Goal: Communication & Community: Ask a question

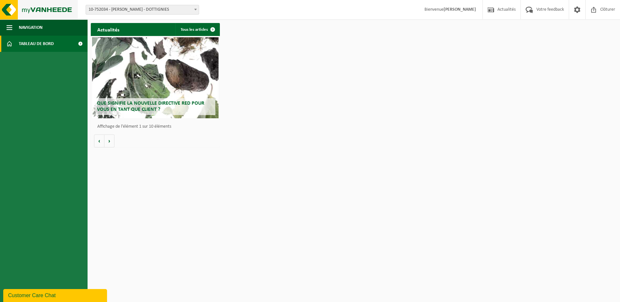
click at [44, 12] on img at bounding box center [39, 9] width 78 height 19
click at [20, 24] on span "Navigation" at bounding box center [31, 27] width 24 height 16
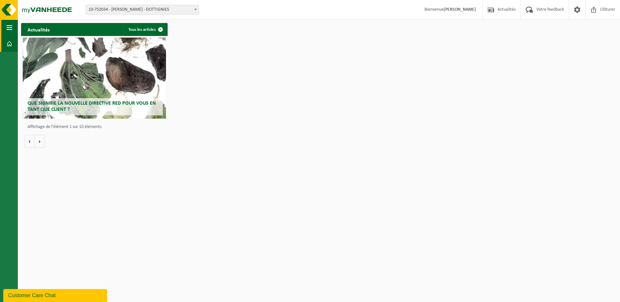
click at [12, 24] on button "Navigation" at bounding box center [9, 27] width 18 height 16
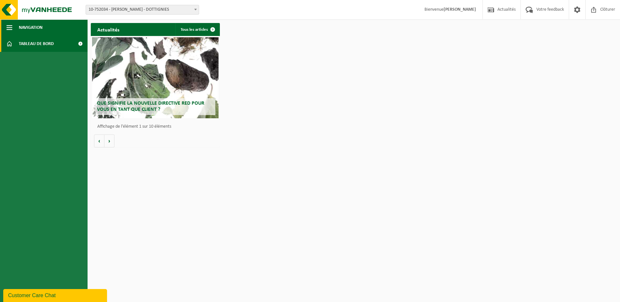
click at [9, 27] on span "button" at bounding box center [9, 27] width 6 height 16
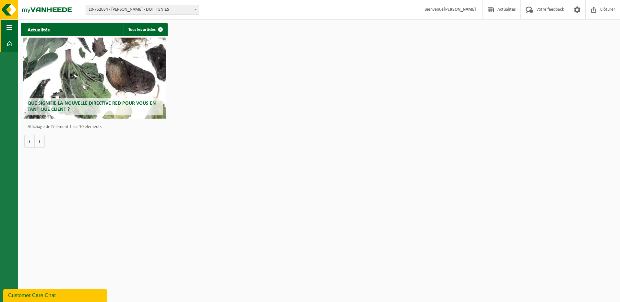
click at [9, 27] on span "button" at bounding box center [9, 27] width 6 height 16
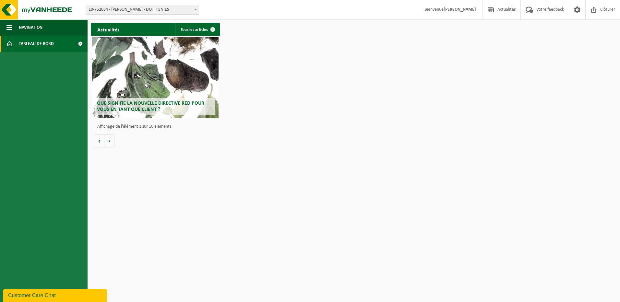
click at [22, 44] on span "Tableau de bord" at bounding box center [36, 44] width 35 height 16
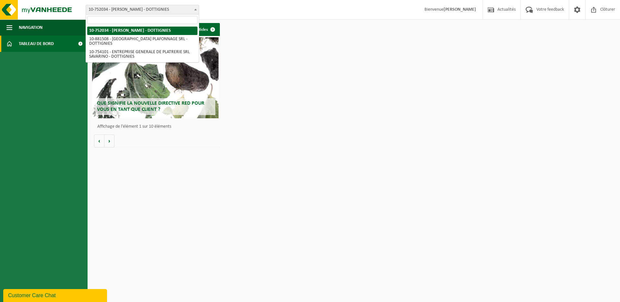
click at [136, 6] on span "10-752034 - [PERSON_NAME] - DOTTIGNIES" at bounding box center [142, 9] width 113 height 9
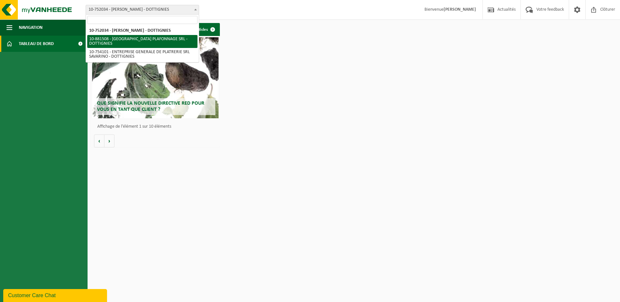
select select "110556"
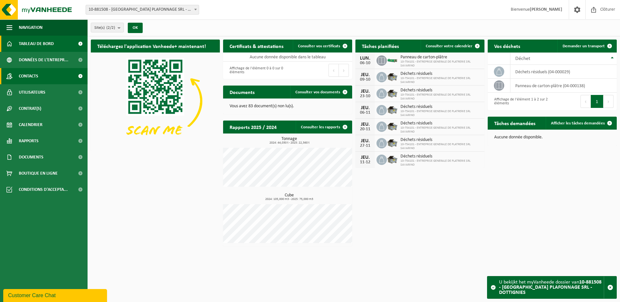
click at [36, 73] on span "Contacts" at bounding box center [28, 76] width 19 height 16
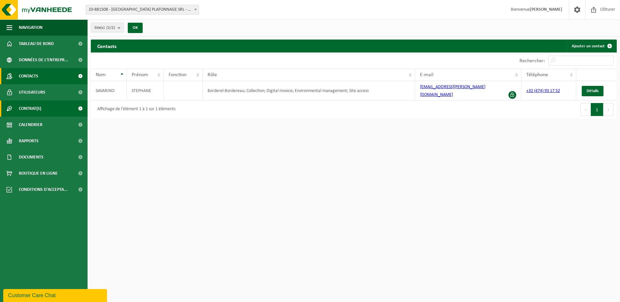
click at [33, 109] on span "Contrat(s)" at bounding box center [30, 109] width 22 height 16
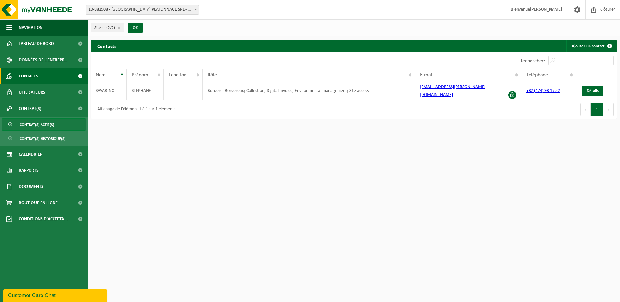
click at [56, 124] on link "Contrat(s) actif(s)" at bounding box center [44, 124] width 84 height 12
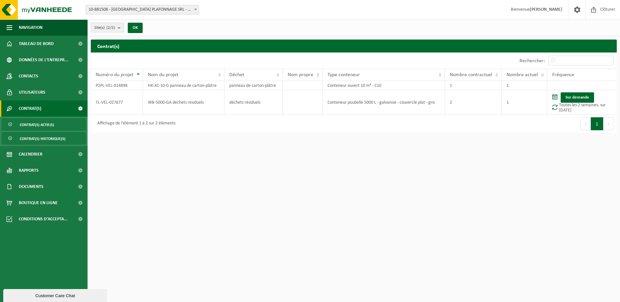
click at [49, 140] on span "Contrat(s) historique(s)" at bounding box center [43, 139] width 46 height 12
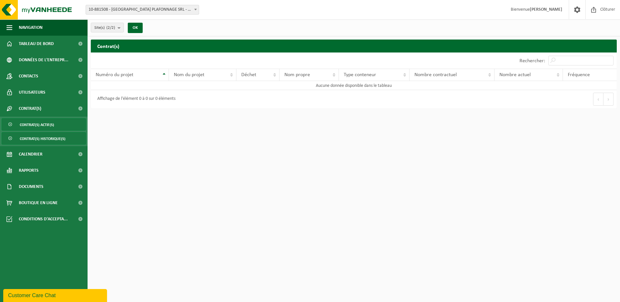
click at [42, 125] on span "Contrat(s) actif(s)" at bounding box center [37, 125] width 34 height 12
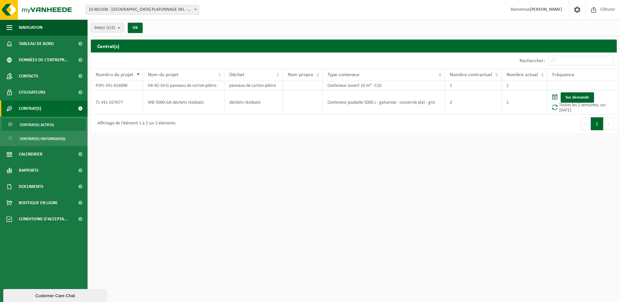
click at [76, 294] on div "Customer Care Chat" at bounding box center [55, 296] width 94 height 5
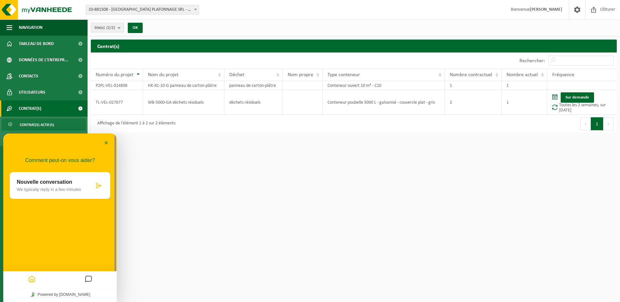
click at [50, 186] on div "Nouvelle conversation We typically reply in a few minutes" at bounding box center [55, 185] width 77 height 13
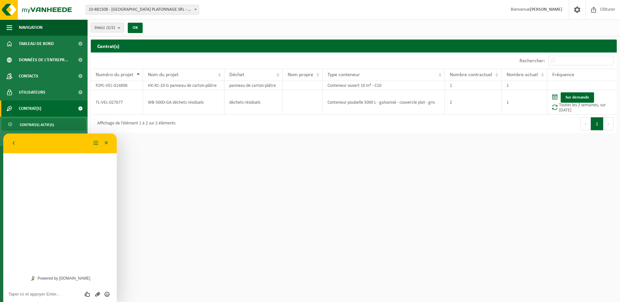
click at [30, 297] on div "Évaluez cette conversation Envoyer un fichier Insérer émoticône" at bounding box center [60, 294] width 114 height 16
click at [48, 297] on textarea at bounding box center [59, 294] width 103 height 5
click at [55, 281] on link "Powered by [DOMAIN_NAME]" at bounding box center [60, 278] width 65 height 8
click at [47, 294] on textarea at bounding box center [59, 294] width 103 height 5
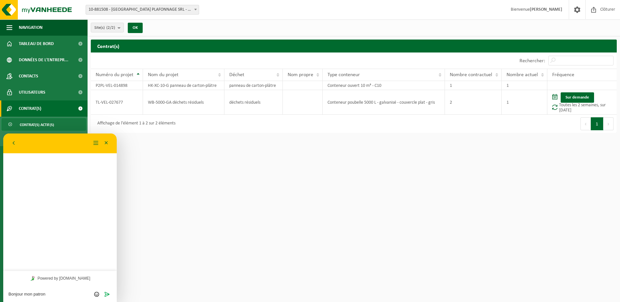
click at [23, 292] on textarea "Bonjour mon patron" at bounding box center [59, 294] width 103 height 5
click at [68, 294] on textarea "Bonjour, mon patron" at bounding box center [59, 294] width 103 height 5
click at [54, 294] on textarea "Bonjour, mon patron aimerait ajouter les déchets palettes boisà son contrat" at bounding box center [59, 292] width 103 height 10
click at [83, 295] on textarea "Bonjour, mon patron aimerait ajouter les déchets palettes bois à son contrat" at bounding box center [59, 292] width 103 height 10
click at [39, 295] on textarea "Bonjour, mon patron aimerait ajouter les déchets palettes bois à son contrat, p…" at bounding box center [59, 287] width 103 height 19
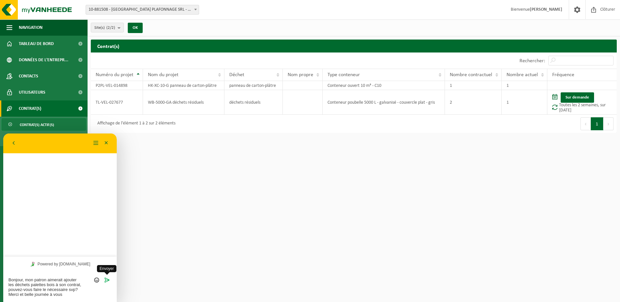
type textarea "Bonjour, mon patron aimerait ajouter les déchets palettes bois à son contrat, p…"
click at [107, 281] on icon "Envoyer" at bounding box center [107, 280] width 6 height 6
